Goal: Information Seeking & Learning: Understand process/instructions

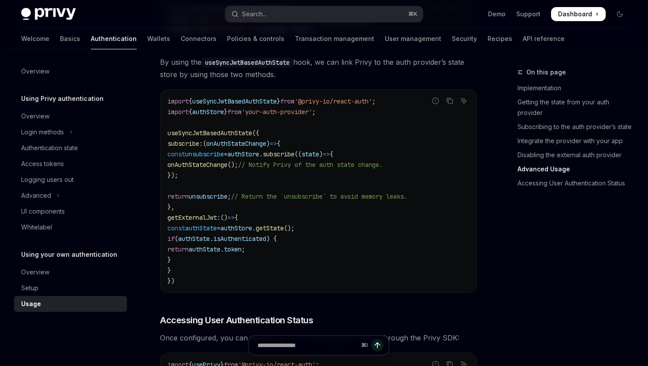
scroll to position [1470, 0]
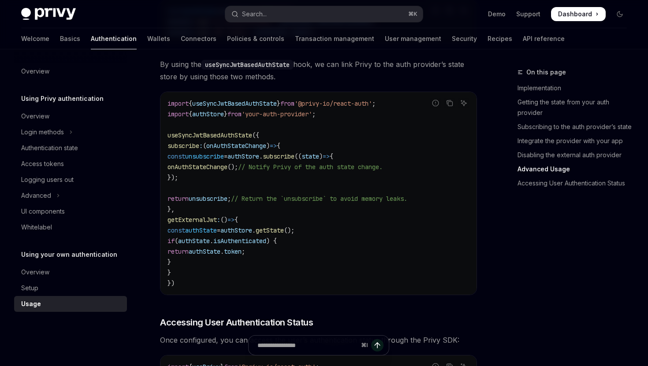
click at [242, 254] on span "token" at bounding box center [233, 252] width 18 height 8
click at [306, 254] on code "import { useSyncJwtBasedAuthState } from '@privy-io/react-auth' ; import { auth…" at bounding box center [319, 193] width 302 height 190
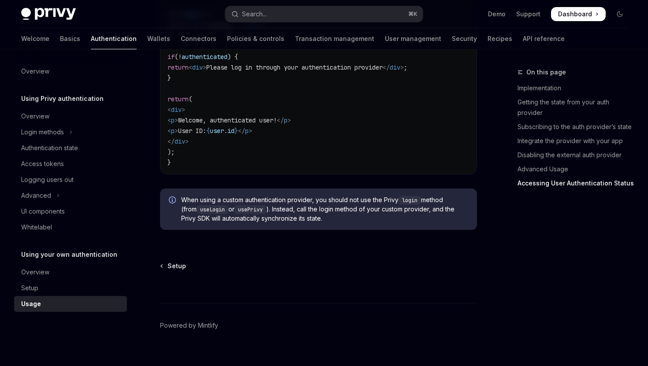
scroll to position [1877, 0]
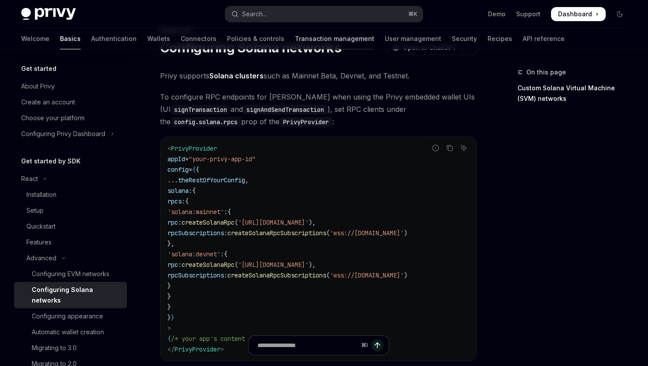
scroll to position [54, 0]
